Goal: Navigation & Orientation: Find specific page/section

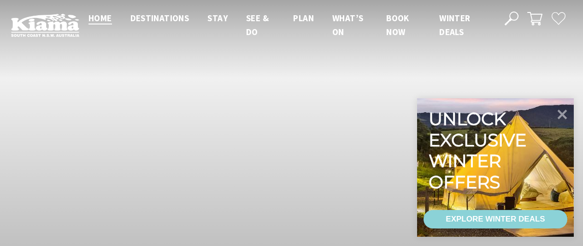
scroll to position [158, 590]
click at [456, 15] on span "Winter Deals" at bounding box center [455, 24] width 31 height 25
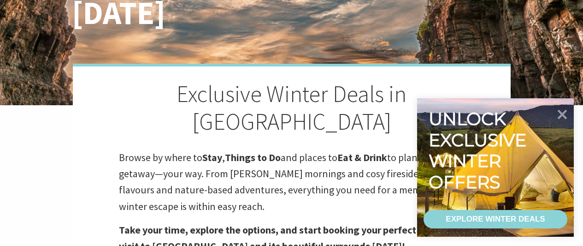
scroll to position [138, 0]
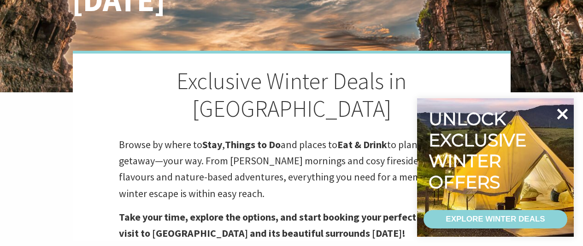
click at [565, 106] on icon at bounding box center [563, 114] width 22 height 22
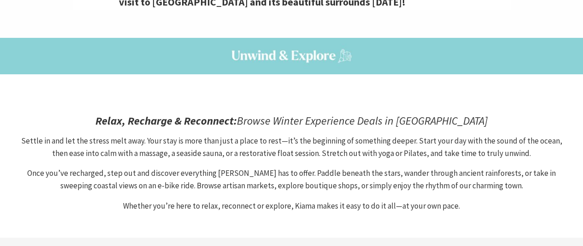
scroll to position [369, 0]
